Goal: Information Seeking & Learning: Learn about a topic

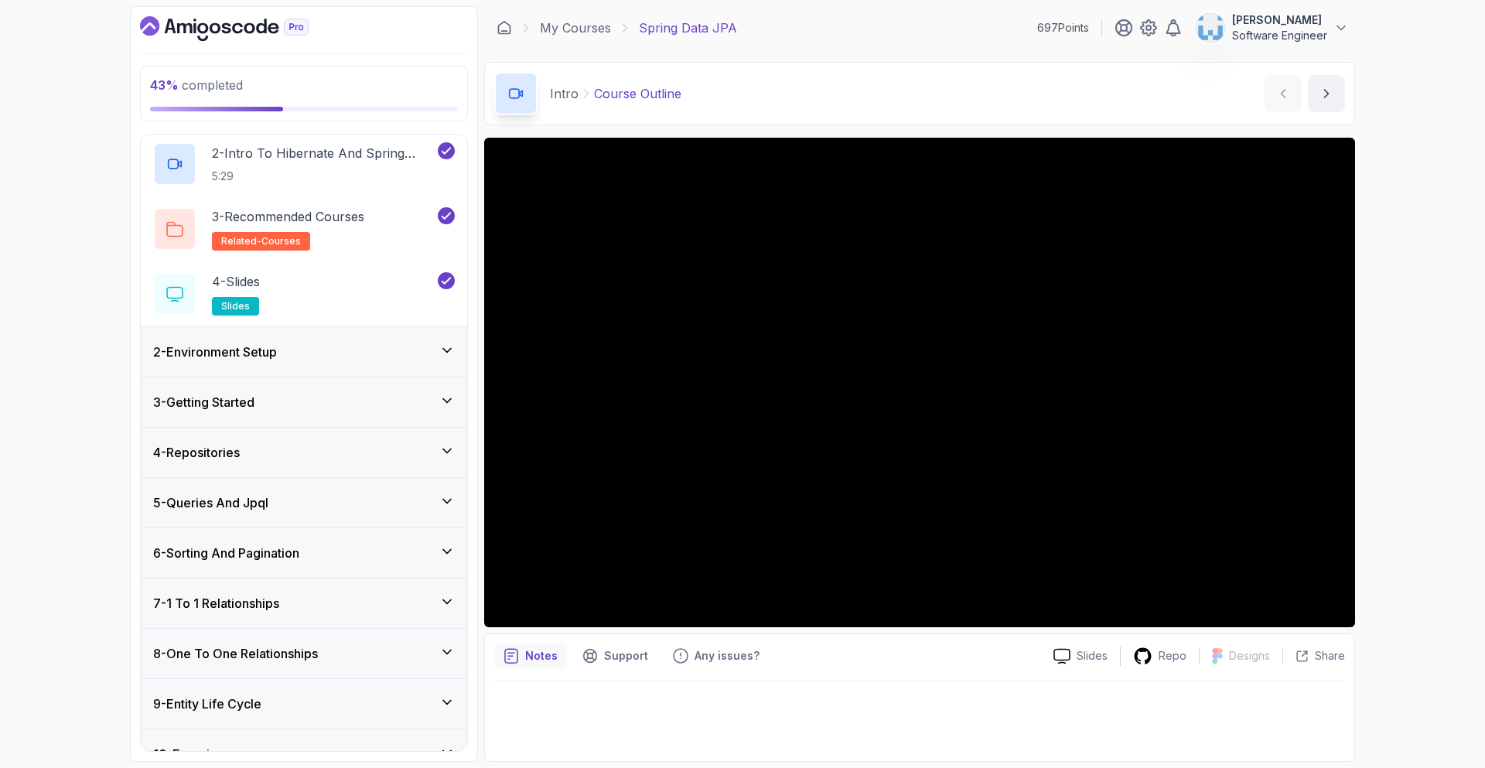
click at [319, 559] on div "6 - Sorting And Pagination" at bounding box center [304, 553] width 302 height 19
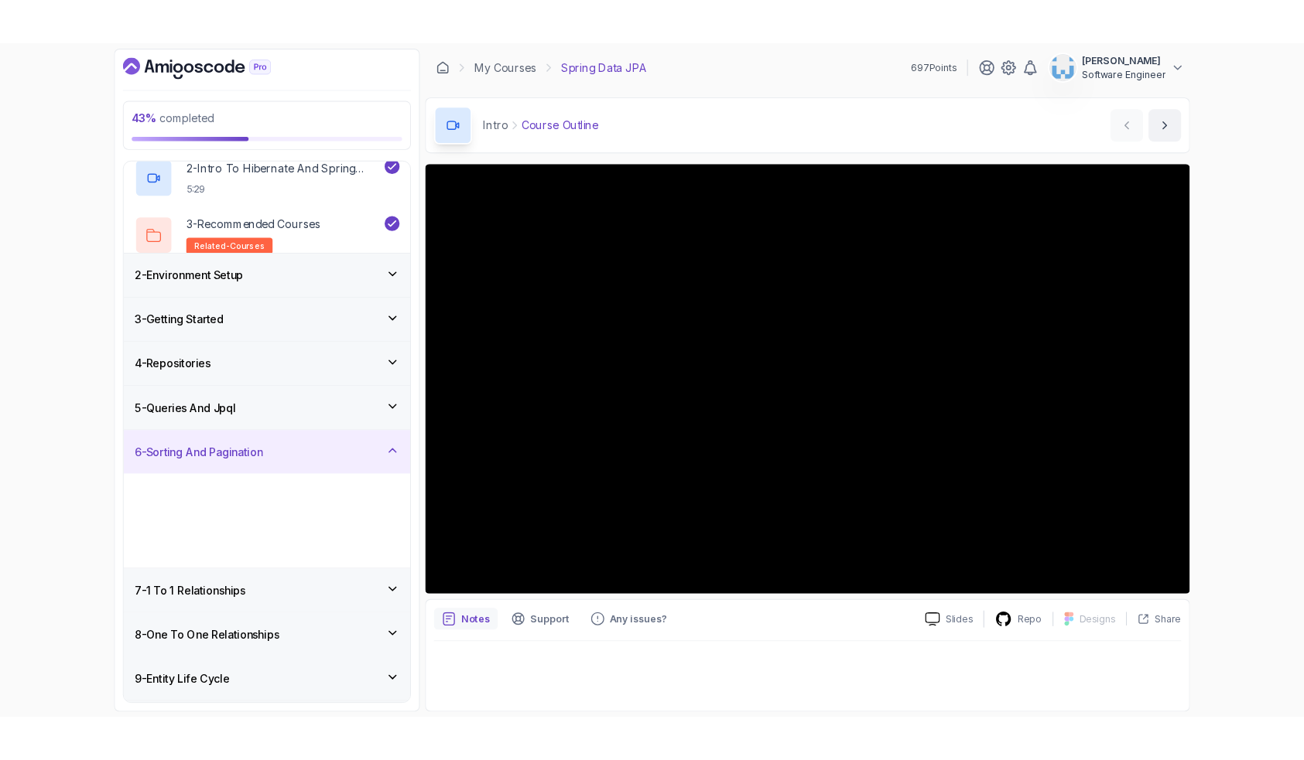
scroll to position [87, 0]
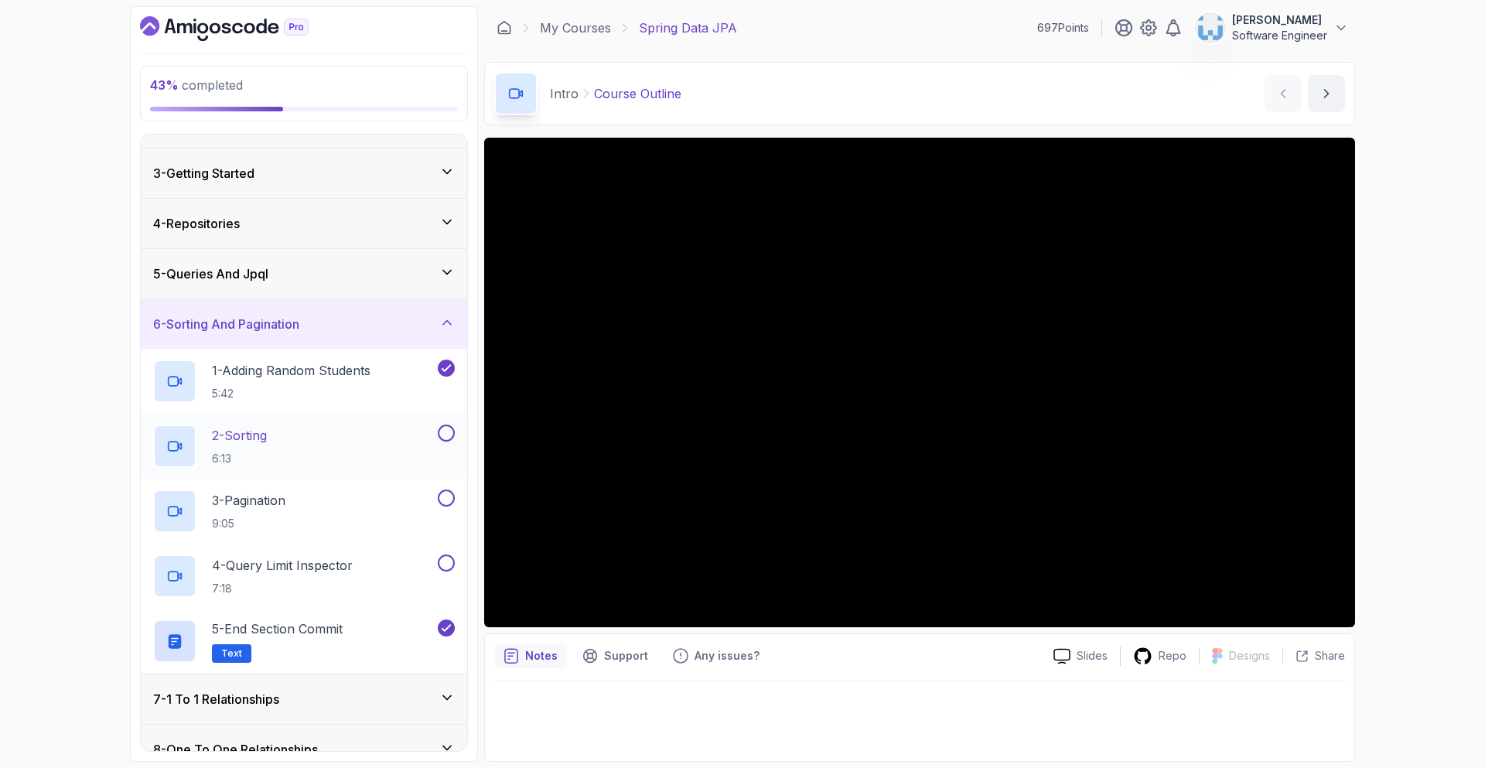
click at [315, 444] on div "2 - Sorting 6:13" at bounding box center [294, 446] width 282 height 43
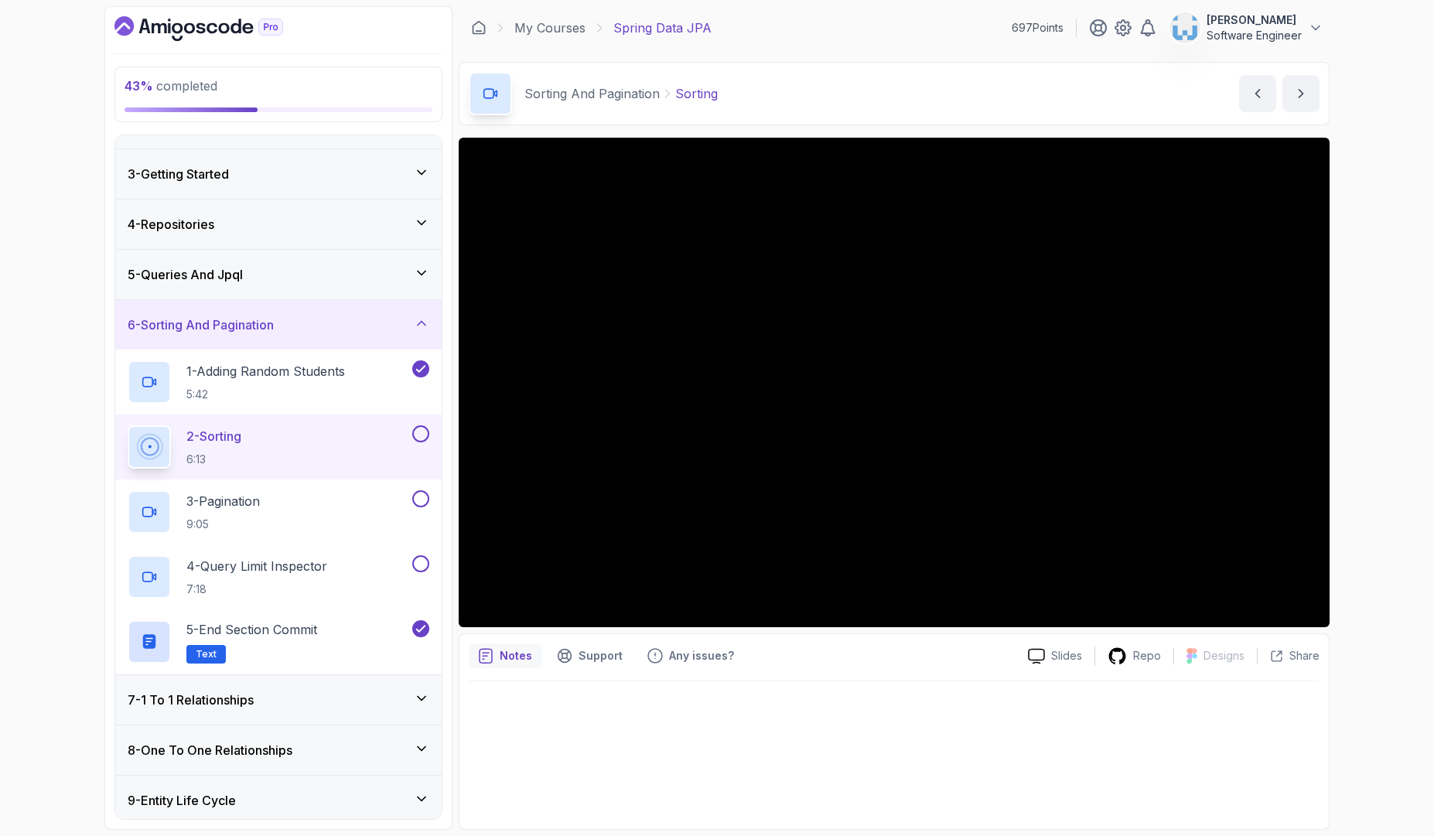
click at [1371, 506] on div "43 % completed 1 - Intro 2 - Environment Setup 3 - Getting Started 4 - Reposito…" at bounding box center [717, 418] width 1434 height 836
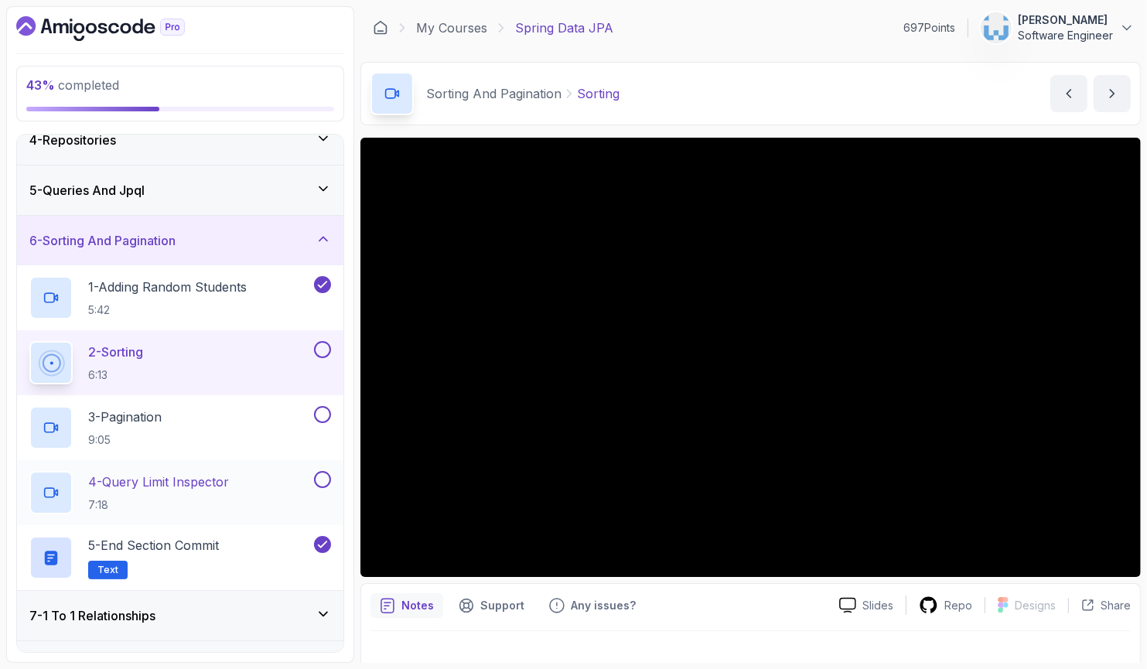
scroll to position [176, 0]
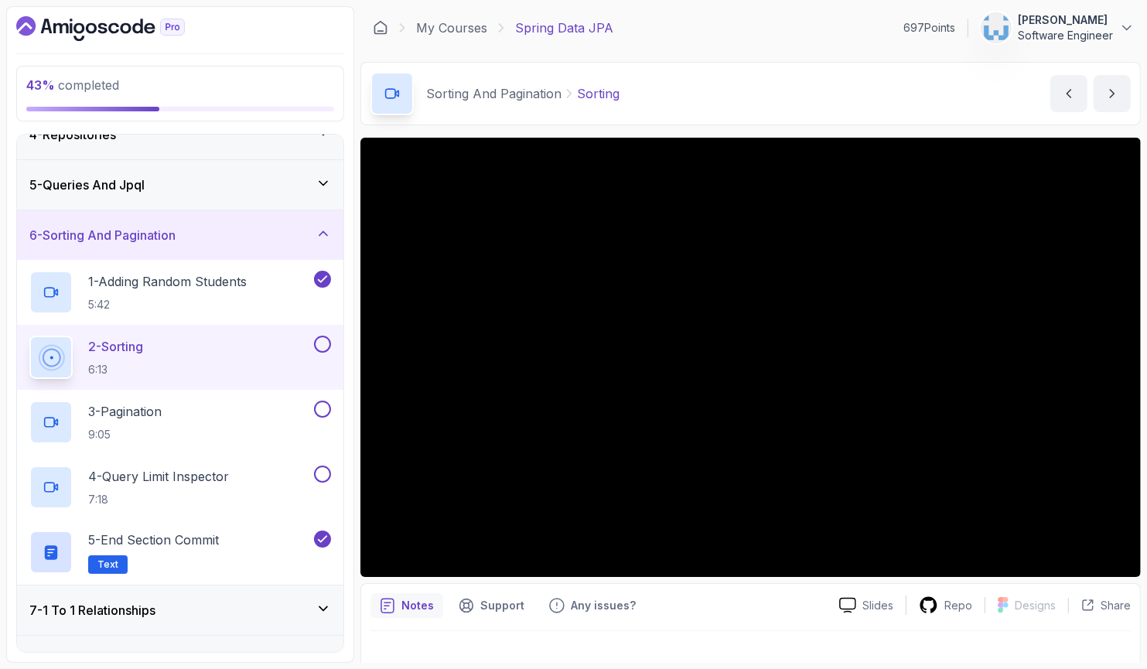
click at [754, 600] on div "Notes Support Any issues?" at bounding box center [599, 605] width 456 height 25
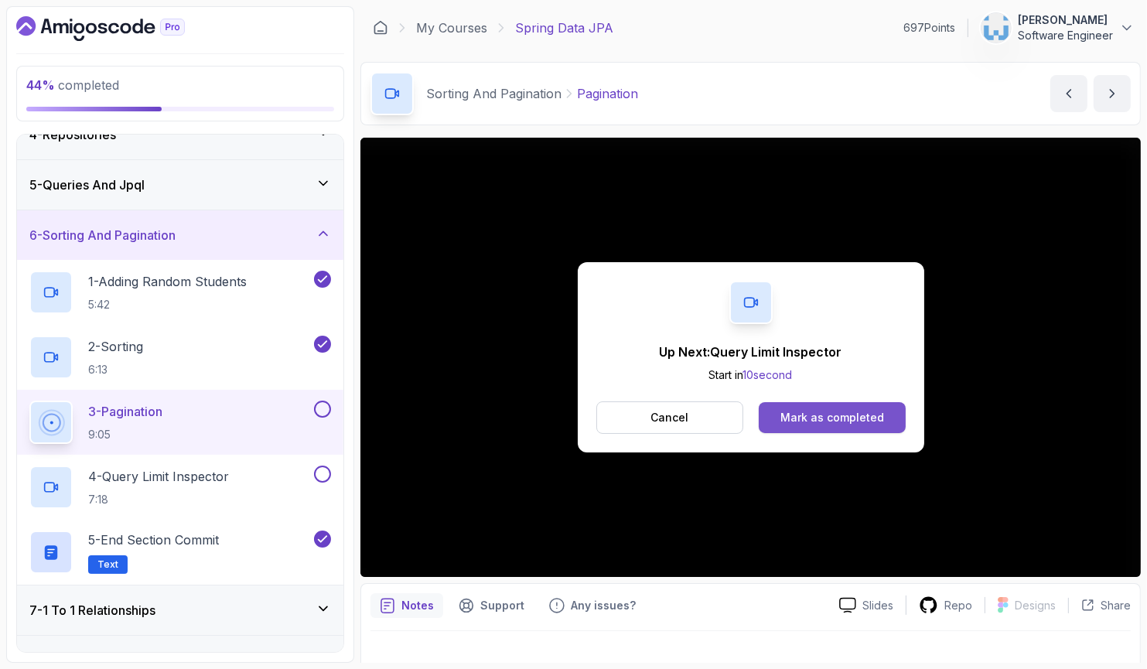
click at [842, 416] on div "Mark as completed" at bounding box center [833, 417] width 104 height 15
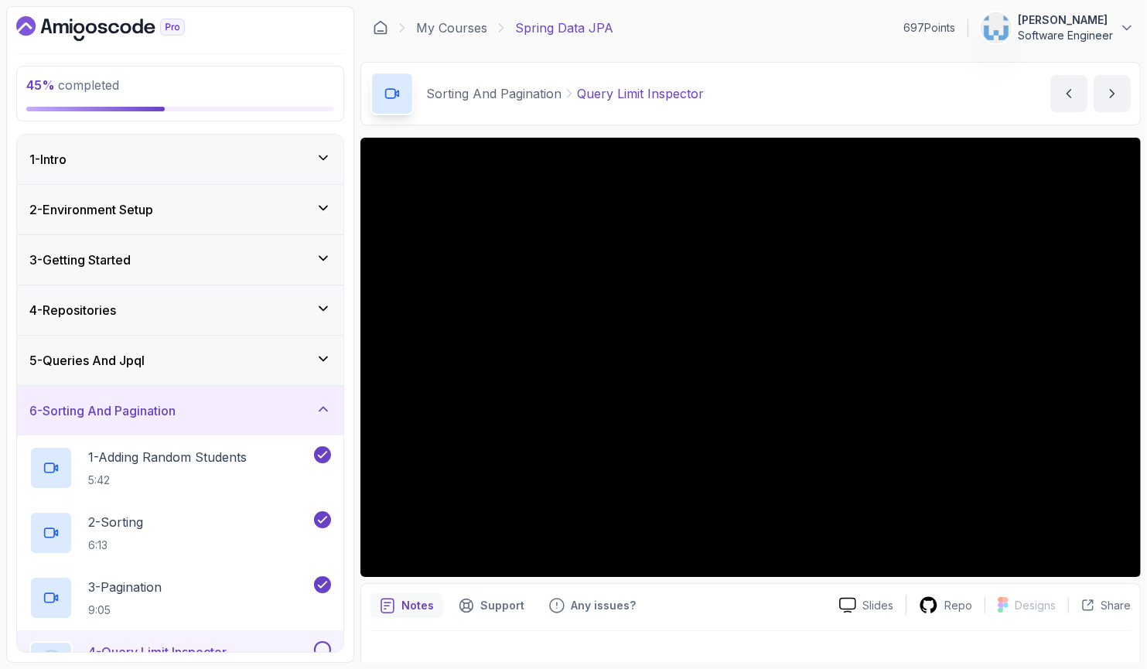
click at [322, 405] on icon at bounding box center [323, 409] width 15 height 15
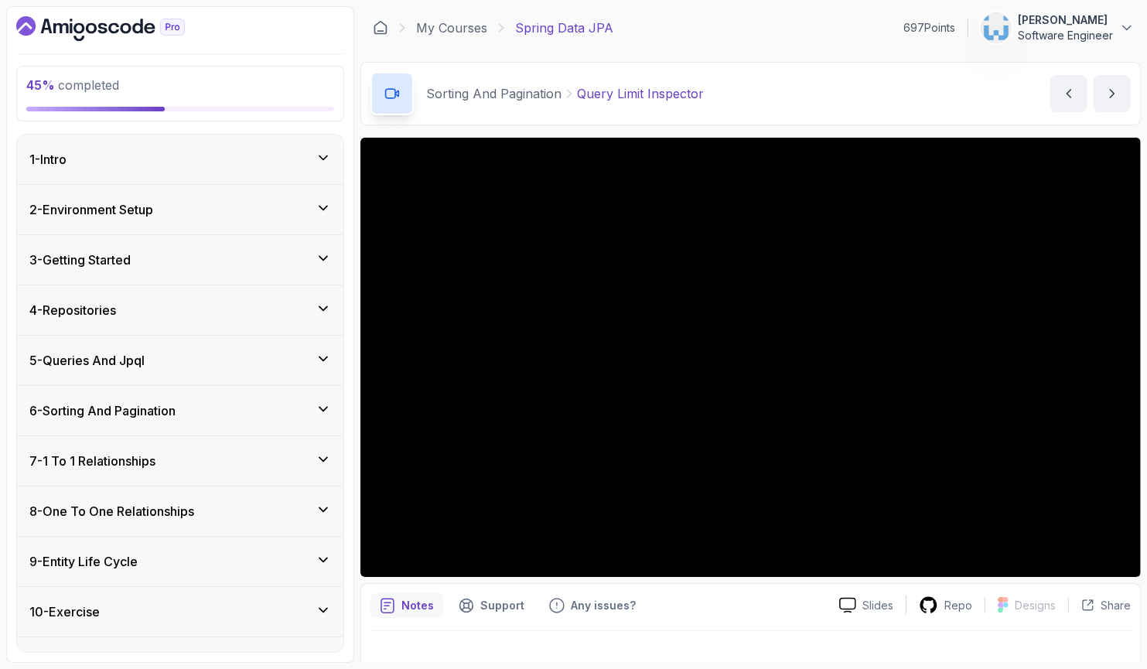
click at [326, 403] on icon at bounding box center [323, 409] width 15 height 15
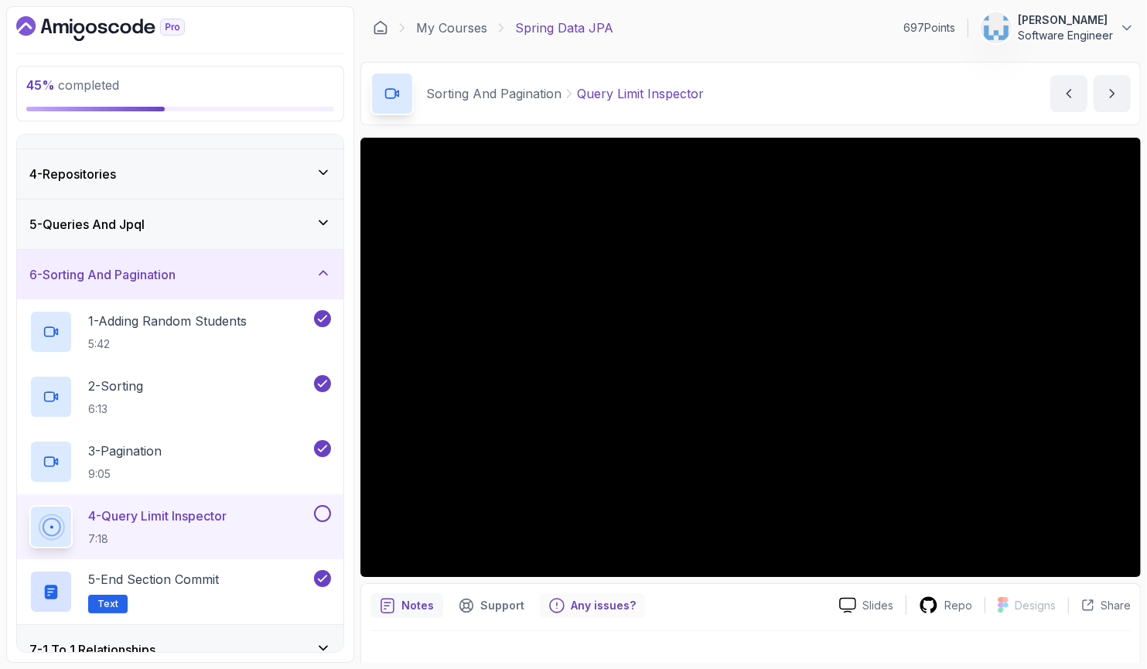
scroll to position [138, 0]
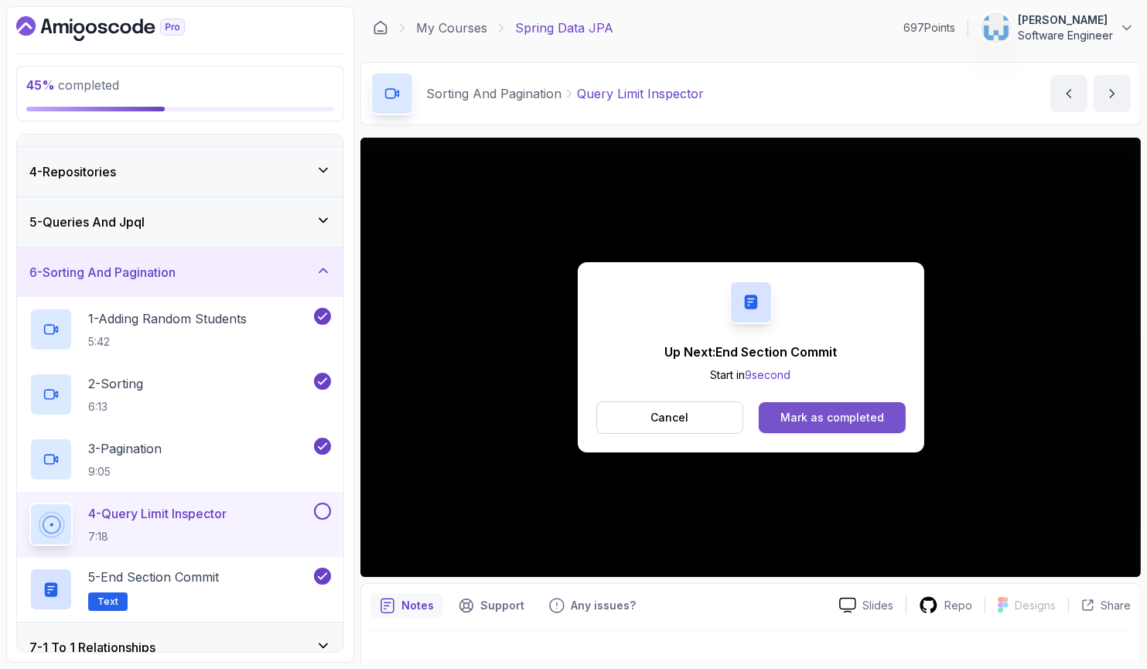
click at [832, 424] on div "Mark as completed" at bounding box center [833, 417] width 104 height 15
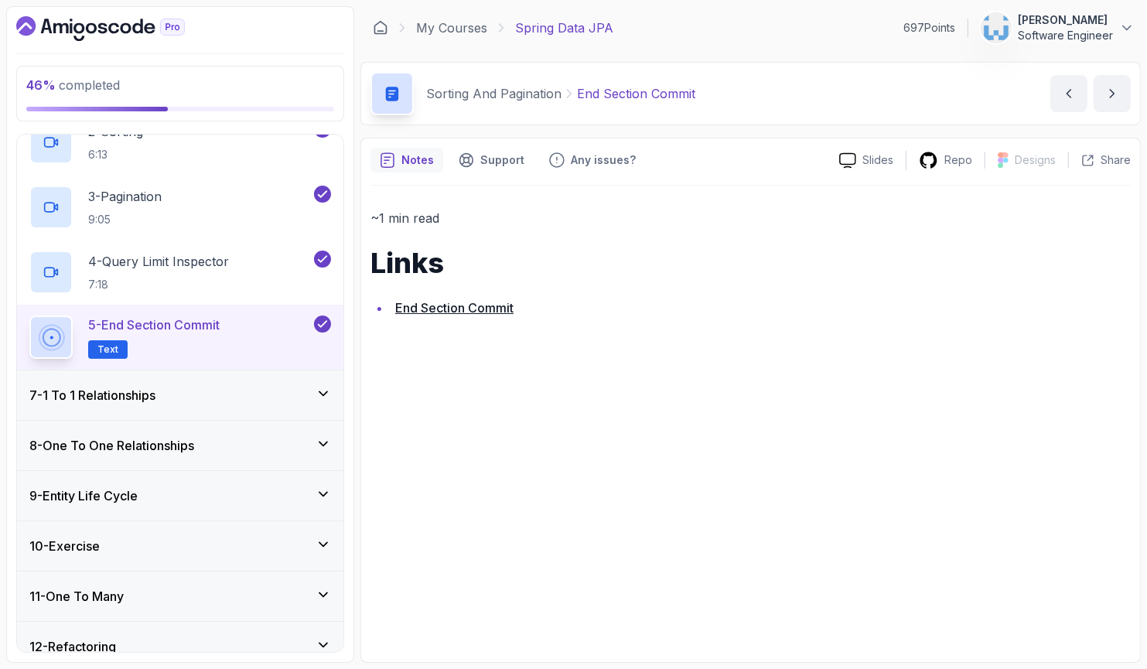
click at [183, 405] on div "7 - 1 To 1 Relationships" at bounding box center [180, 396] width 326 height 50
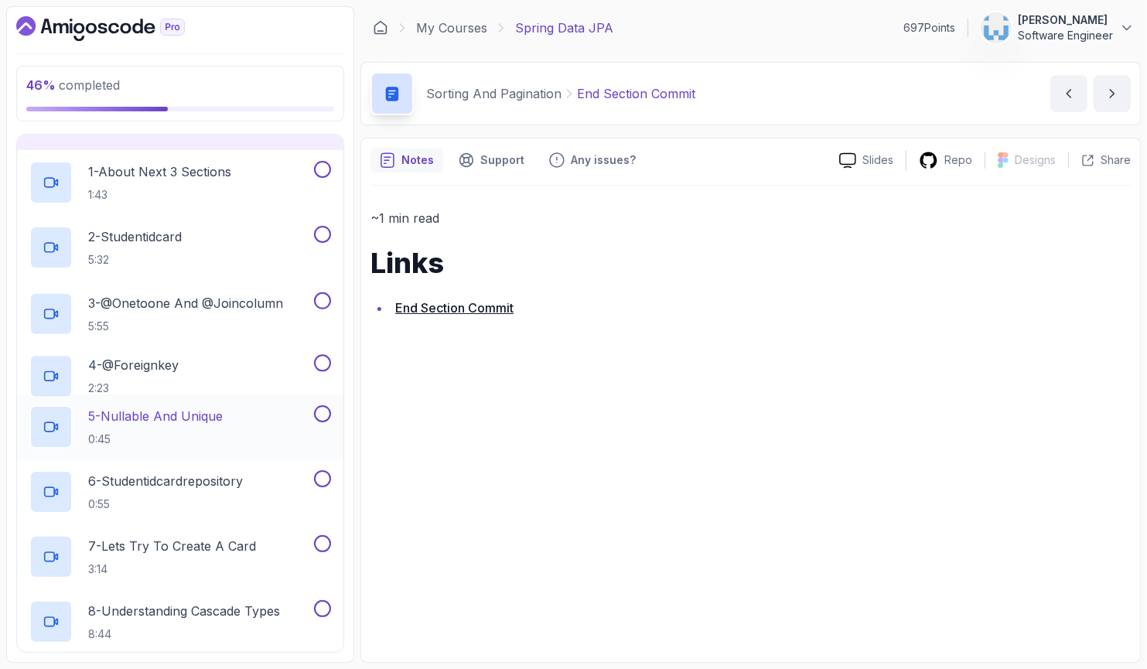
scroll to position [336, 0]
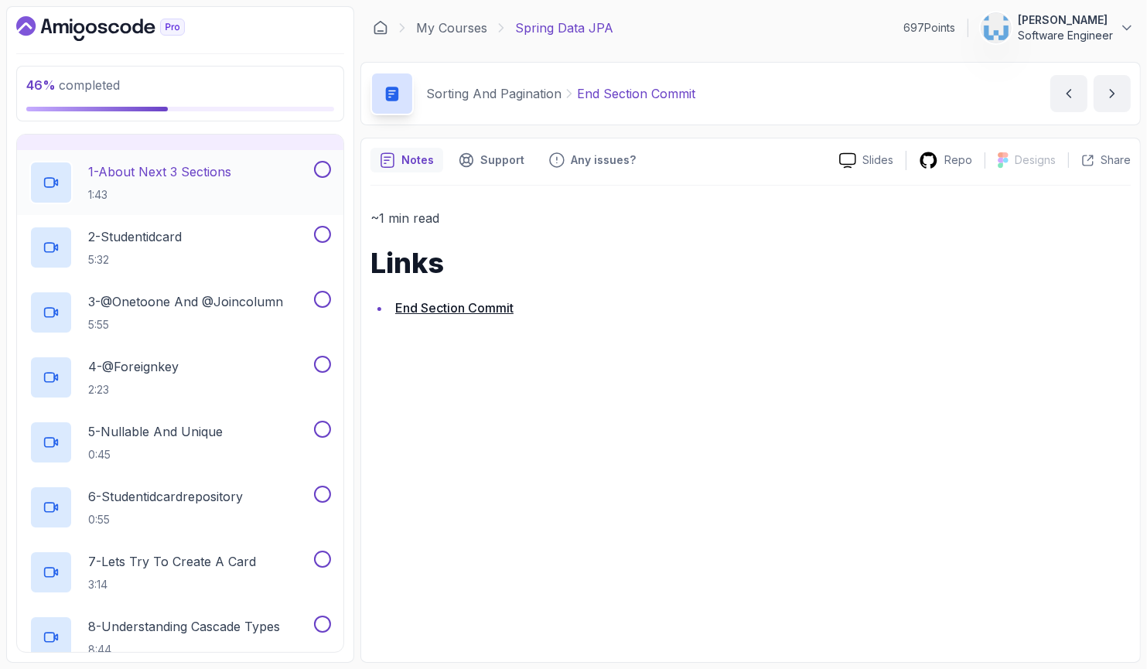
click at [183, 189] on p "1:43" at bounding box center [159, 194] width 143 height 15
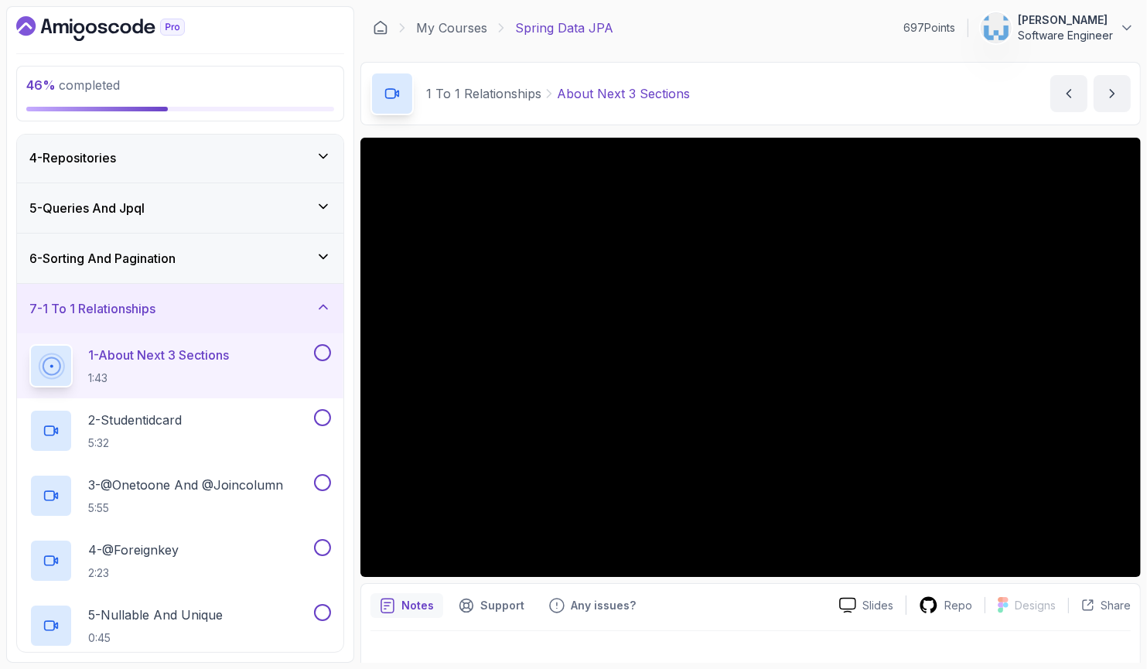
scroll to position [138, 0]
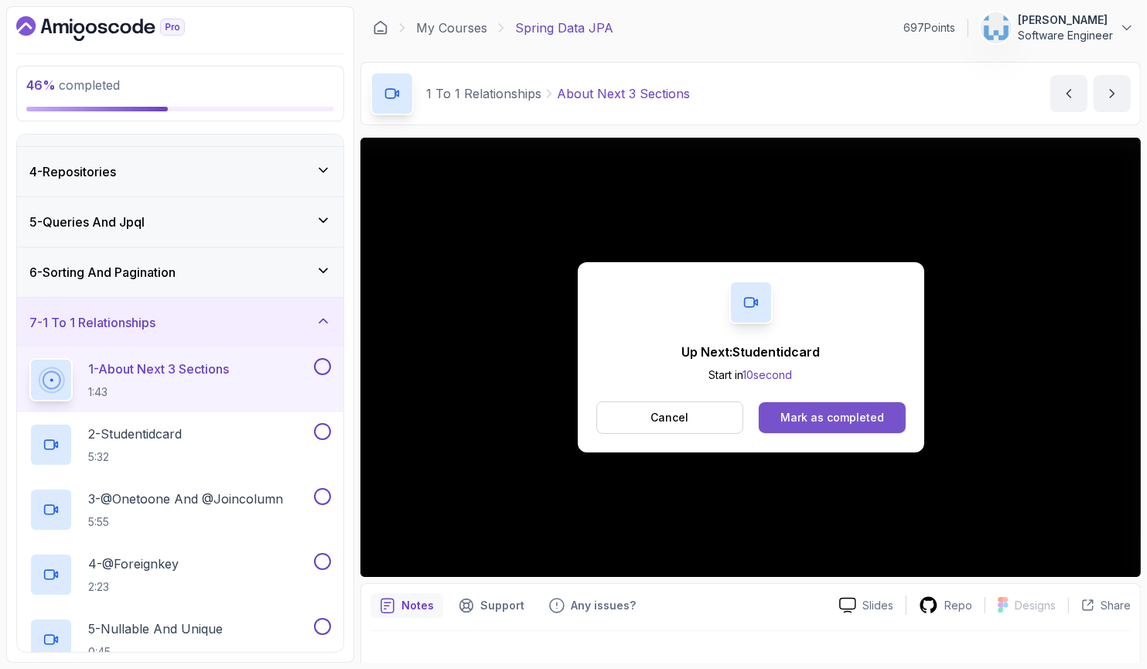
click at [784, 417] on div "Mark as completed" at bounding box center [833, 417] width 104 height 15
